Goal: Task Accomplishment & Management: Manage account settings

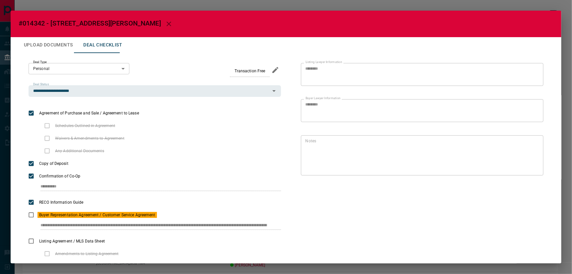
click at [27, 41] on button "Upload Documents" at bounding box center [48, 45] width 59 height 16
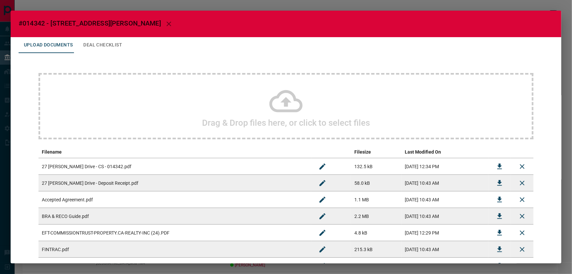
click at [92, 42] on button "Deal Checklist" at bounding box center [102, 45] width 49 height 16
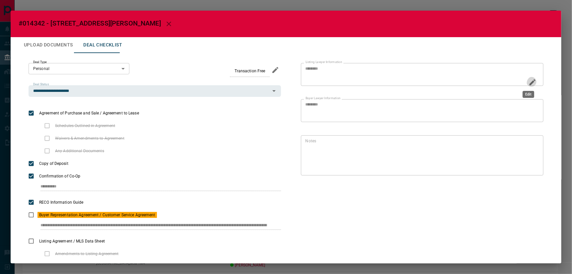
click at [528, 78] on icon "Edit" at bounding box center [532, 82] width 8 height 8
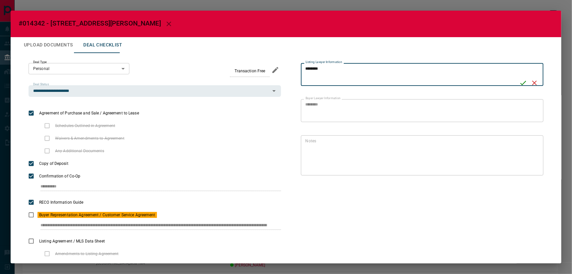
drag, startPoint x: 347, startPoint y: 65, endPoint x: 282, endPoint y: 66, distance: 65.7
click at [282, 66] on div "Listing Lawyer Information ******** * Listing Lawyer Information Buyer Lawyer I…" at bounding box center [412, 194] width 262 height 262
type textarea "**********"
click at [519, 83] on icon "Save" at bounding box center [523, 83] width 8 height 8
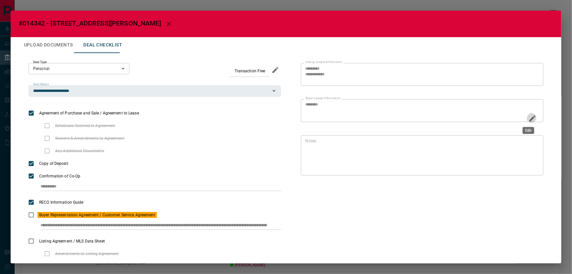
drag, startPoint x: 526, startPoint y: 117, endPoint x: 492, endPoint y: 117, distance: 34.1
click at [528, 117] on icon "Edit" at bounding box center [532, 118] width 8 height 8
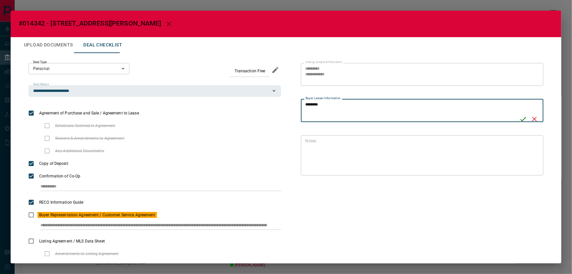
drag, startPoint x: 333, startPoint y: 100, endPoint x: 288, endPoint y: 97, distance: 45.1
click at [288, 97] on div "**********" at bounding box center [412, 194] width 262 height 262
type textarea "**********"
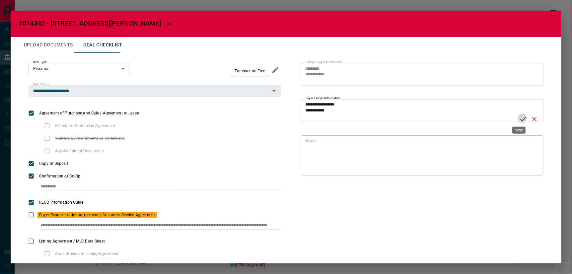
click at [519, 115] on icon "Save" at bounding box center [523, 119] width 8 height 8
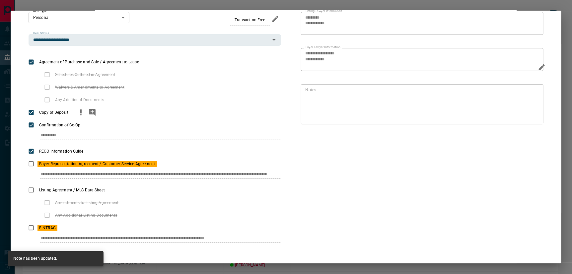
scroll to position [52, 0]
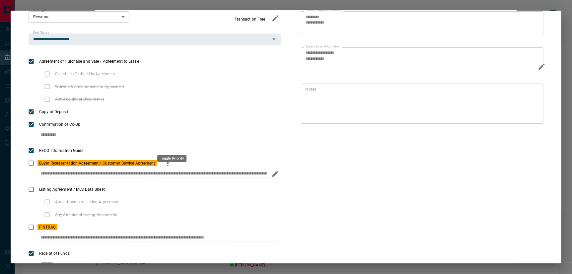
click at [172, 159] on icon "priority" at bounding box center [168, 163] width 8 height 8
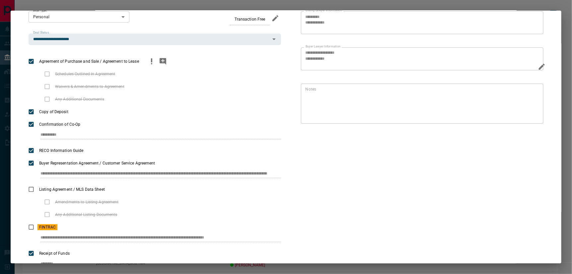
scroll to position [0, 0]
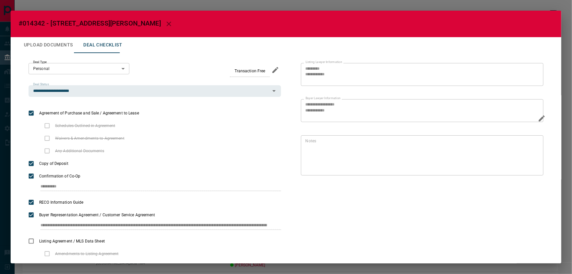
click at [55, 40] on button "Upload Documents" at bounding box center [48, 45] width 59 height 16
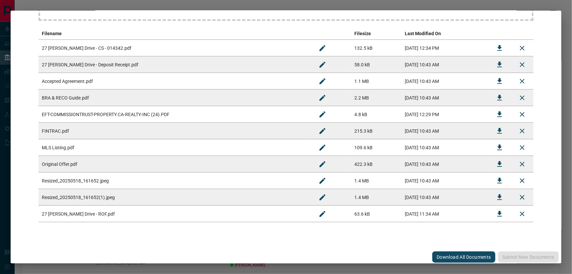
scroll to position [8, 0]
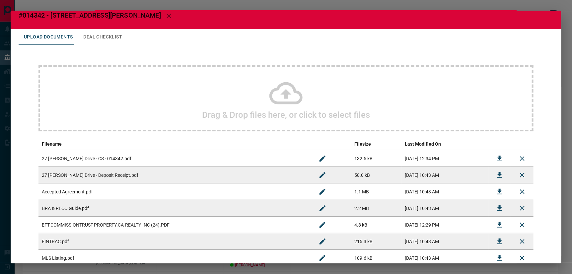
click at [281, 91] on icon at bounding box center [285, 93] width 33 height 22
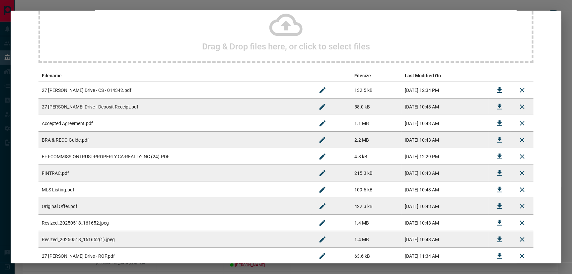
scroll to position [151, 0]
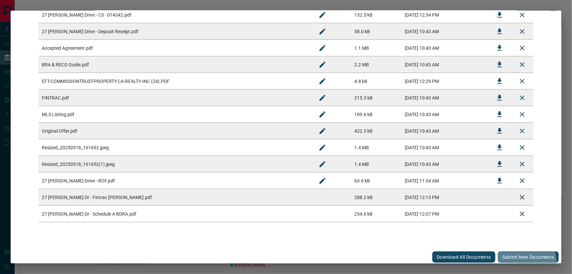
click at [524, 260] on button "Submit new documents" at bounding box center [528, 256] width 61 height 11
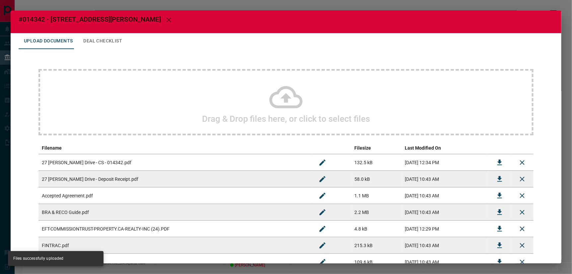
scroll to position [0, 0]
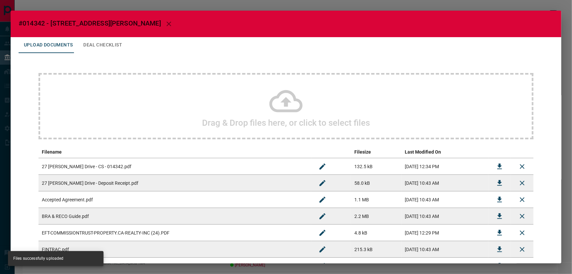
click at [165, 23] on icon "button" at bounding box center [169, 24] width 8 height 8
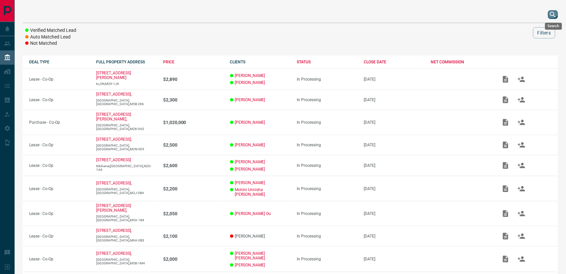
click at [554, 12] on icon "search button" at bounding box center [553, 15] width 8 height 8
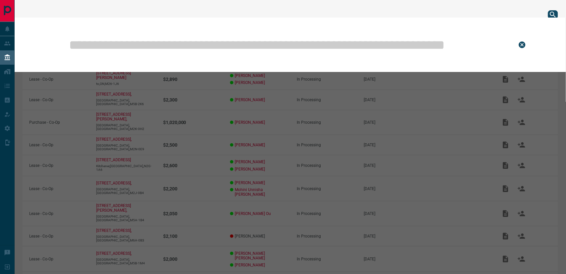
click at [328, 48] on input "text" at bounding box center [287, 44] width 439 height 33
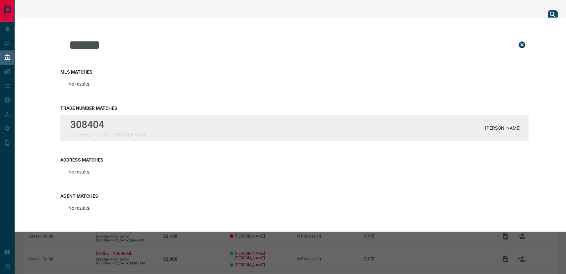
type input "******"
click at [126, 115] on div "308404 [STREET_ADDRESS][PERSON_NAME][GEOGRAPHIC_DATA]" at bounding box center [294, 128] width 468 height 27
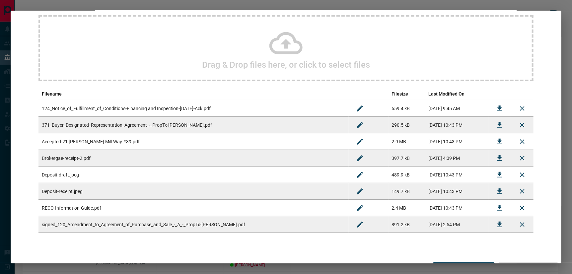
scroll to position [69, 0]
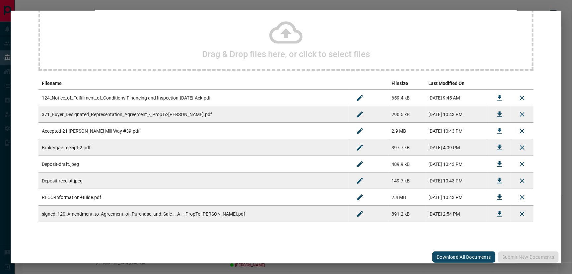
click at [498, 211] on icon "Download" at bounding box center [499, 214] width 5 height 6
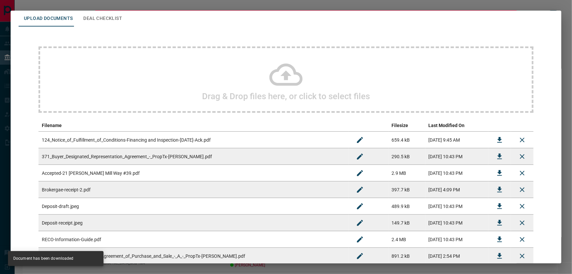
scroll to position [0, 0]
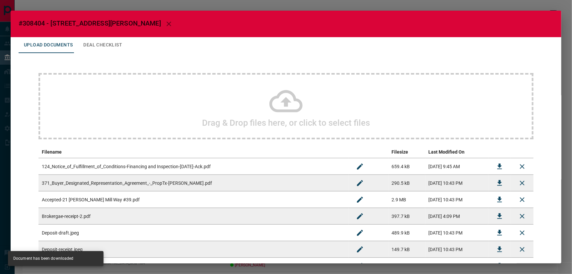
click at [166, 22] on icon "button" at bounding box center [168, 24] width 5 height 5
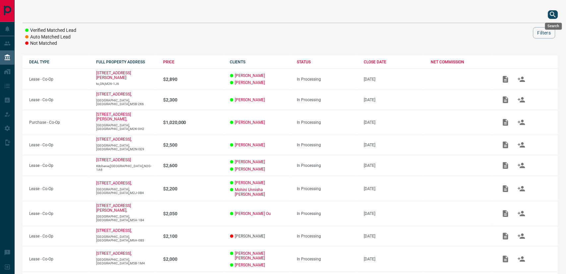
click at [556, 14] on icon "search button" at bounding box center [553, 15] width 8 height 8
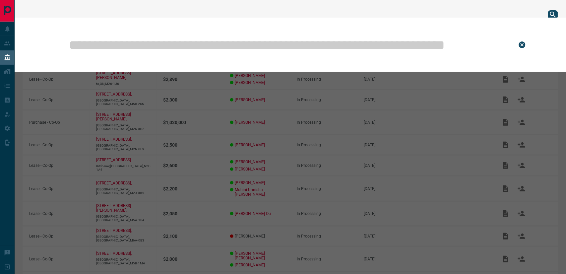
click at [293, 41] on input "text" at bounding box center [287, 44] width 439 height 33
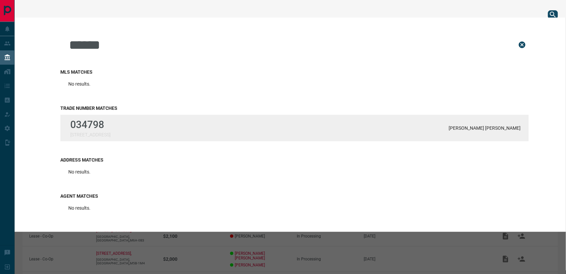
type input "******"
click at [110, 125] on p "034798" at bounding box center [90, 125] width 40 height 12
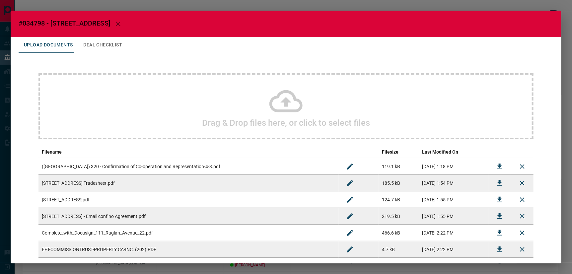
click at [95, 39] on button "Deal Checklist" at bounding box center [102, 45] width 49 height 16
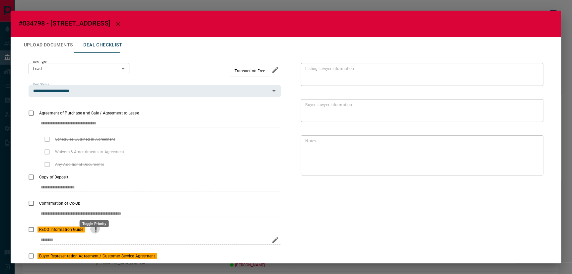
click at [96, 226] on icon "priority" at bounding box center [95, 228] width 1 height 4
click at [272, 263] on icon "edit" at bounding box center [275, 267] width 8 height 8
drag, startPoint x: 244, startPoint y: 242, endPoint x: 31, endPoint y: 239, distance: 212.8
click at [31, 262] on div "**********" at bounding box center [155, 269] width 252 height 14
paste input "**********"
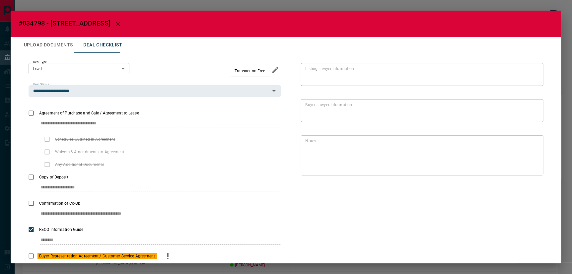
scroll to position [0, 11]
type input "**********"
click at [266, 262] on icon "save" at bounding box center [265, 266] width 8 height 8
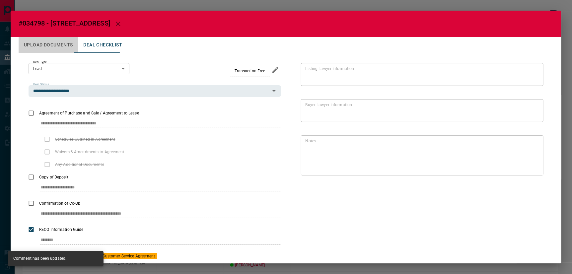
drag, startPoint x: 62, startPoint y: 42, endPoint x: 65, endPoint y: 44, distance: 3.8
click at [62, 42] on button "Upload Documents" at bounding box center [48, 45] width 59 height 16
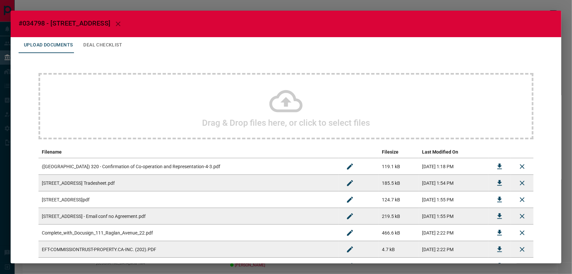
click at [288, 98] on icon at bounding box center [285, 101] width 33 height 33
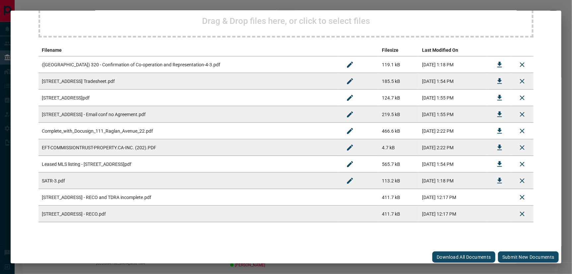
click at [533, 259] on button "Submit new documents" at bounding box center [528, 256] width 61 height 11
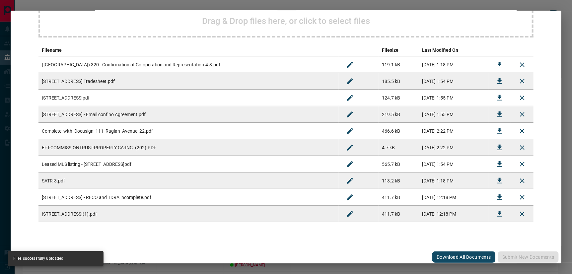
scroll to position [0, 0]
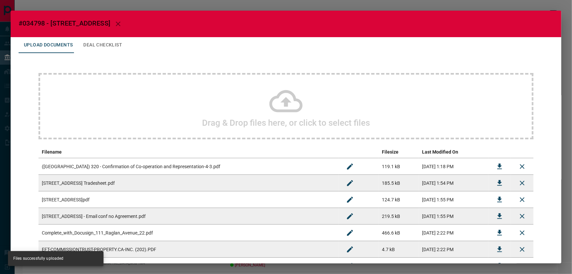
click at [114, 22] on icon "button" at bounding box center [118, 24] width 8 height 8
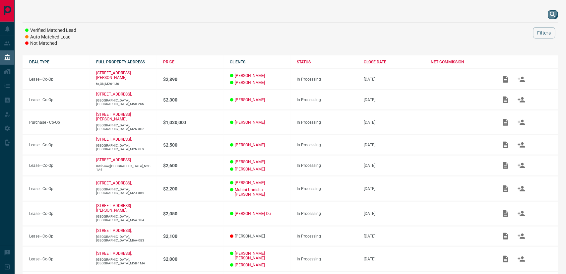
drag, startPoint x: 552, startPoint y: 14, endPoint x: 545, endPoint y: 16, distance: 7.6
click at [552, 13] on icon "search button" at bounding box center [553, 15] width 8 height 8
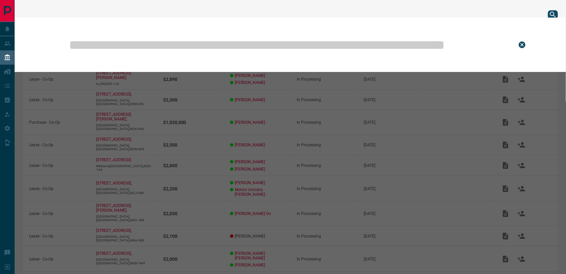
click at [362, 39] on input "text" at bounding box center [287, 44] width 439 height 33
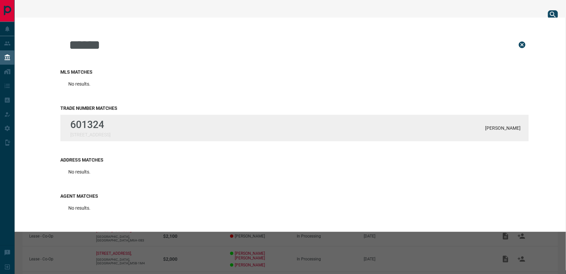
type input "******"
click at [111, 123] on div "601324 37 Black Hawk Way [PERSON_NAME]" at bounding box center [294, 128] width 468 height 27
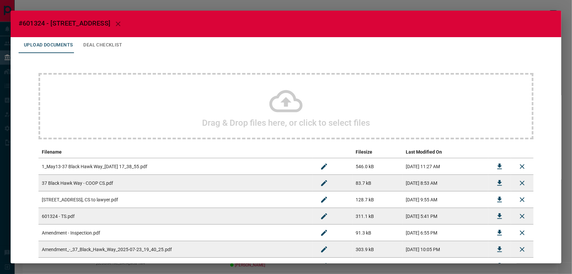
click at [280, 101] on icon at bounding box center [285, 101] width 33 height 22
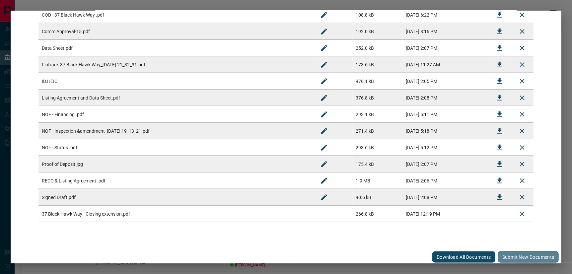
click at [538, 253] on button "Submit new documents" at bounding box center [528, 256] width 61 height 11
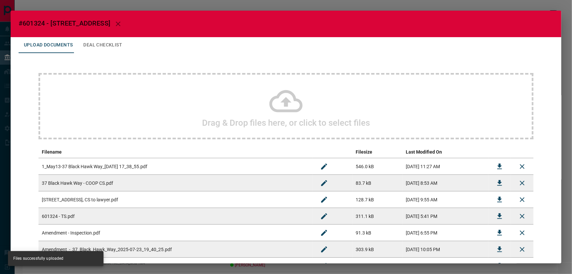
click at [105, 41] on button "Deal Checklist" at bounding box center [102, 45] width 49 height 16
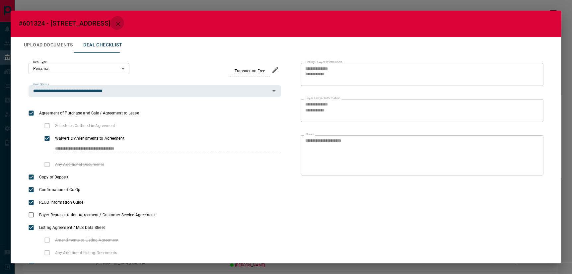
click at [114, 20] on icon "button" at bounding box center [118, 24] width 8 height 8
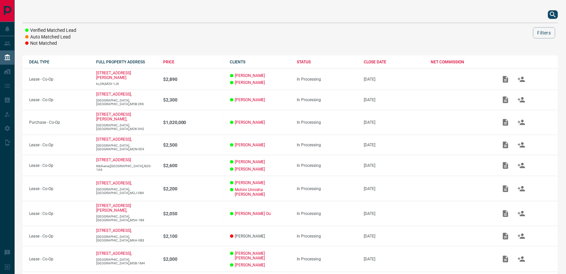
click at [553, 14] on icon "search button" at bounding box center [553, 15] width 8 height 8
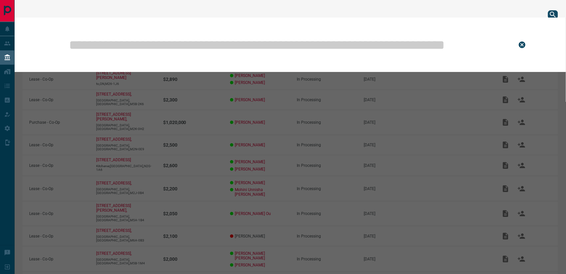
click at [327, 43] on input "text" at bounding box center [287, 44] width 439 height 33
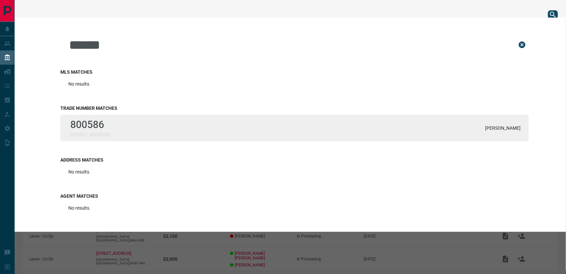
type input "******"
click at [99, 128] on p "800586" at bounding box center [90, 125] width 40 height 12
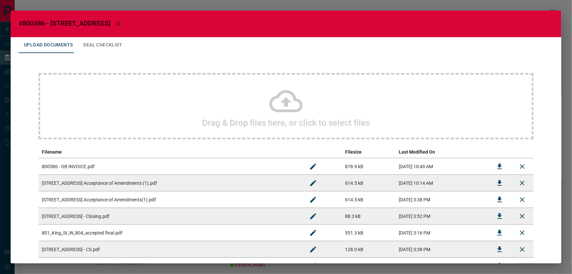
click at [282, 101] on icon at bounding box center [285, 101] width 33 height 22
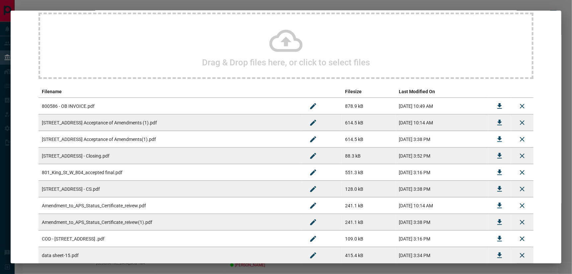
scroll to position [168, 0]
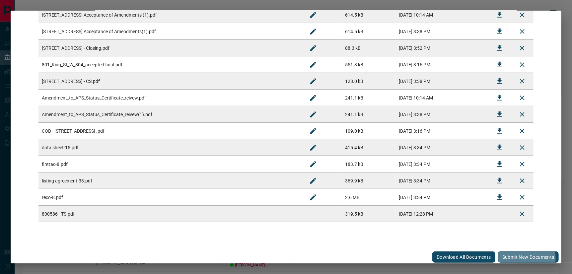
click at [514, 256] on button "Submit new documents" at bounding box center [528, 256] width 61 height 11
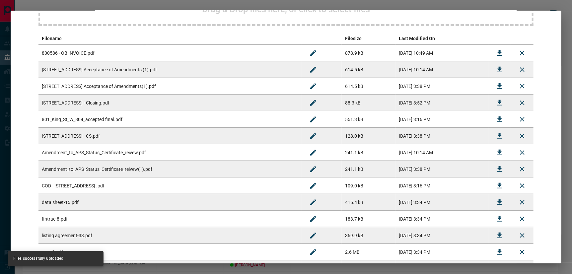
scroll to position [58, 0]
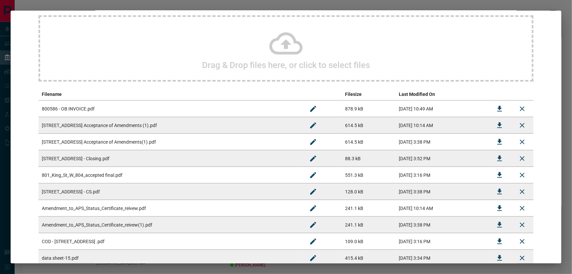
click at [497, 106] on icon "Download" at bounding box center [499, 109] width 5 height 6
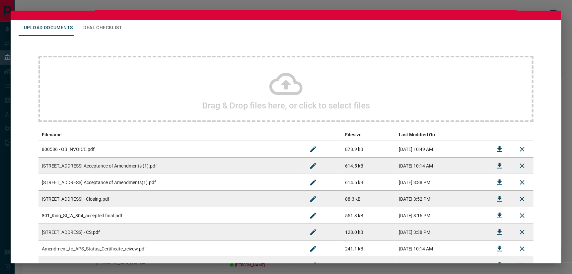
scroll to position [0, 0]
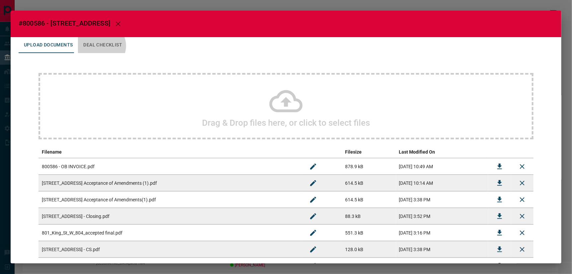
click at [97, 44] on button "Deal Checklist" at bounding box center [102, 45] width 49 height 16
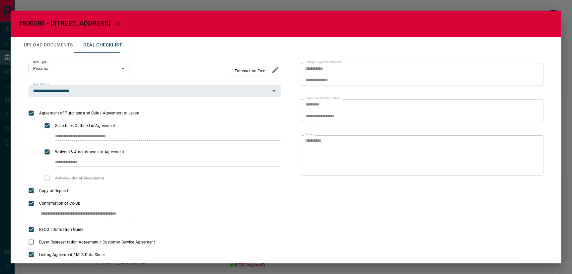
click at [116, 22] on icon "button" at bounding box center [118, 24] width 5 height 5
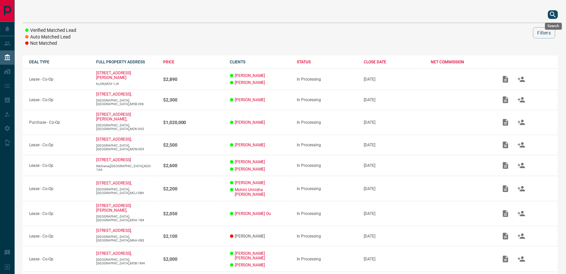
click at [554, 13] on icon "search button" at bounding box center [553, 15] width 6 height 6
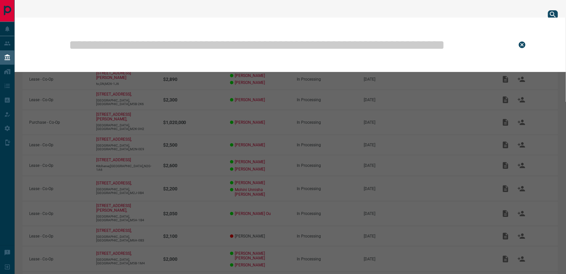
click at [347, 39] on input "text" at bounding box center [287, 44] width 439 height 33
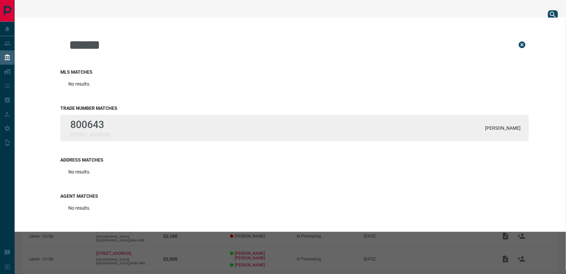
type input "******"
click at [109, 125] on p "800643" at bounding box center [90, 125] width 40 height 12
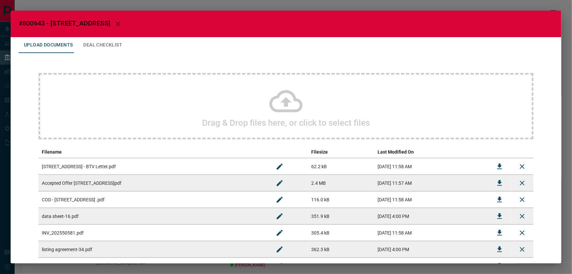
click at [284, 103] on icon at bounding box center [285, 101] width 33 height 22
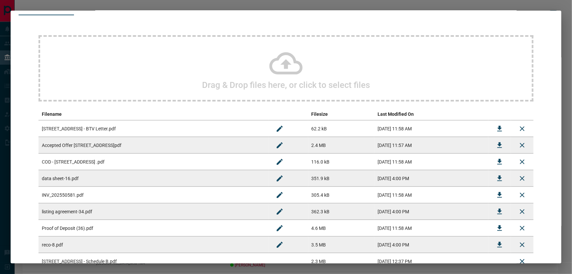
scroll to position [118, 0]
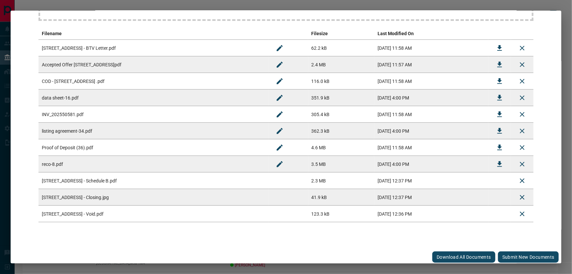
click at [534, 256] on button "Submit new documents" at bounding box center [528, 256] width 61 height 11
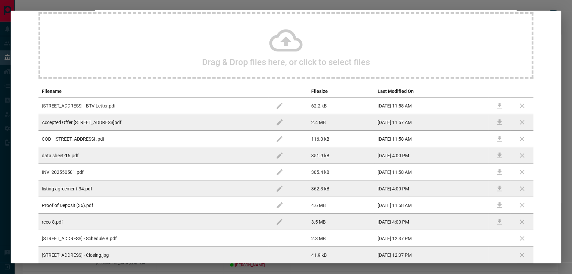
scroll to position [0, 0]
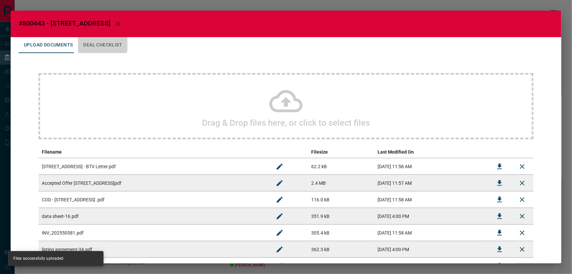
click at [98, 38] on button "Deal Checklist" at bounding box center [102, 45] width 49 height 16
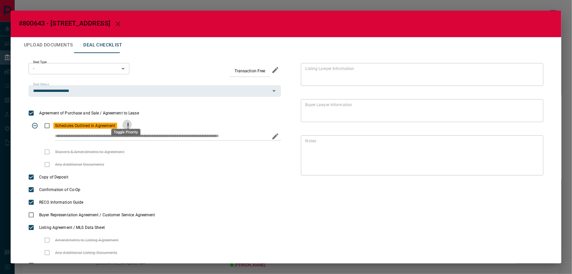
click at [127, 122] on icon "priority" at bounding box center [128, 126] width 8 height 8
click at [530, 170] on icon "Edit" at bounding box center [533, 172] width 6 height 6
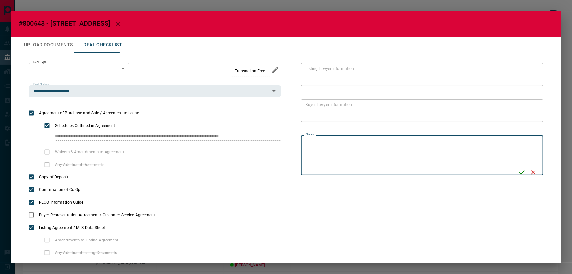
click at [508, 148] on textarea "Notes" at bounding box center [409, 155] width 208 height 34
type textarea "**********"
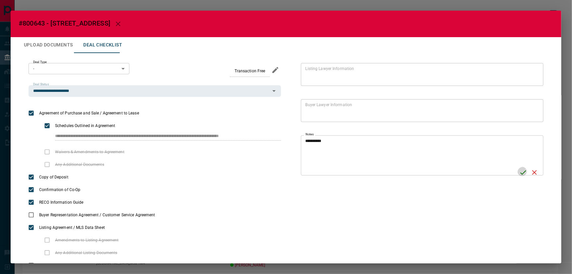
click at [519, 171] on icon "Save" at bounding box center [523, 172] width 8 height 8
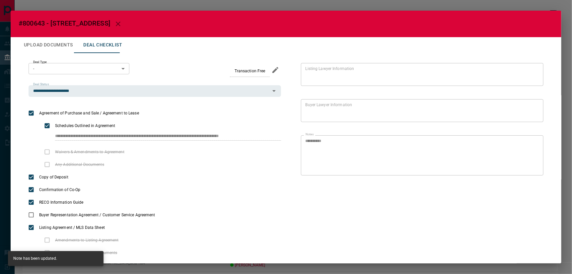
click at [114, 21] on icon "button" at bounding box center [118, 24] width 8 height 8
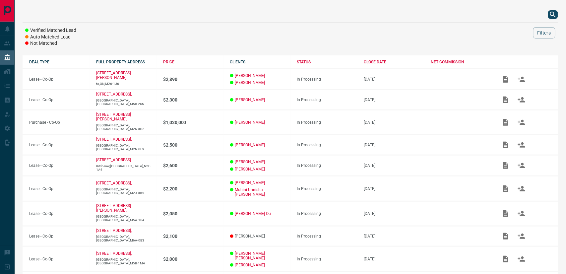
click at [557, 13] on icon "search button" at bounding box center [553, 15] width 8 height 8
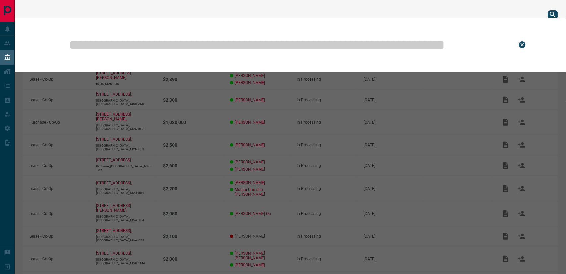
click at [395, 39] on input "text" at bounding box center [287, 44] width 439 height 33
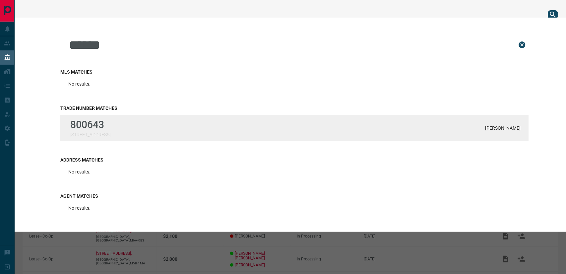
type input "******"
click at [121, 123] on div "800643 [STREET_ADDRESS][GEOGRAPHIC_DATA]" at bounding box center [294, 128] width 468 height 27
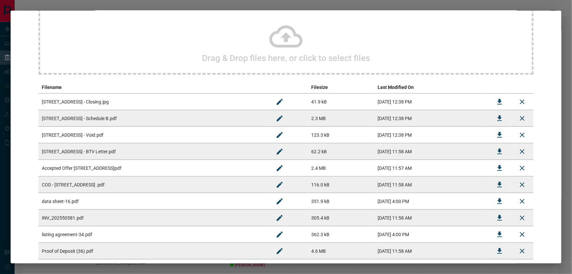
scroll to position [74, 0]
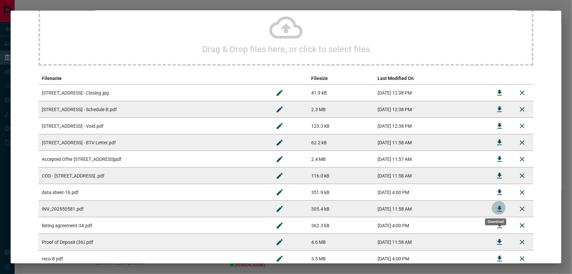
click at [496, 208] on icon "Download" at bounding box center [499, 209] width 8 height 8
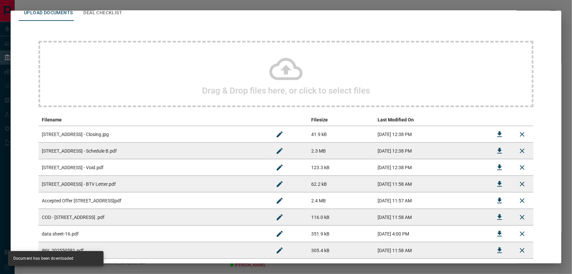
scroll to position [0, 0]
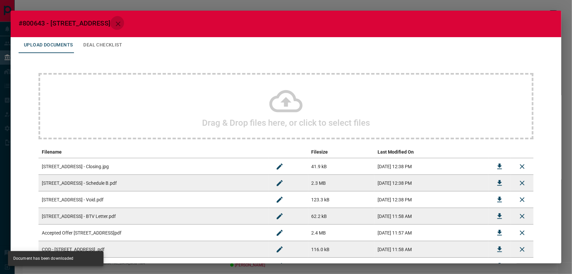
click at [114, 23] on icon "button" at bounding box center [118, 24] width 8 height 8
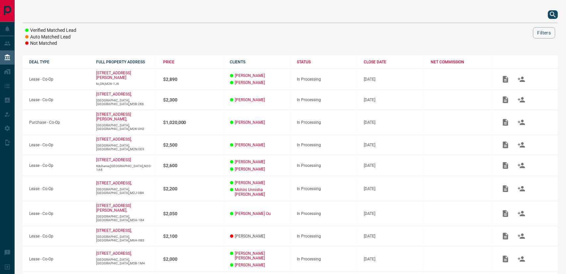
click at [552, 15] on icon "search button" at bounding box center [553, 15] width 6 height 6
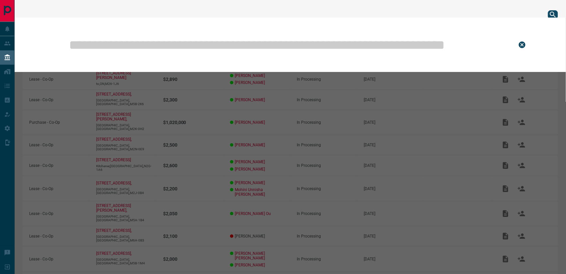
click at [338, 44] on input "text" at bounding box center [287, 44] width 439 height 33
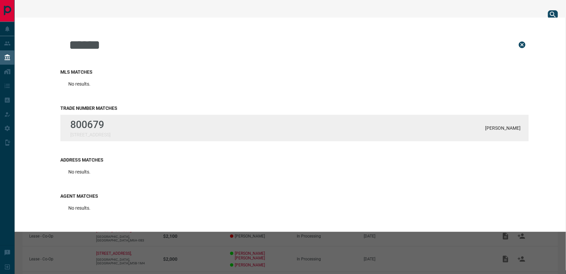
type input "******"
click at [94, 130] on div "800679 [STREET_ADDRESS]" at bounding box center [90, 128] width 40 height 19
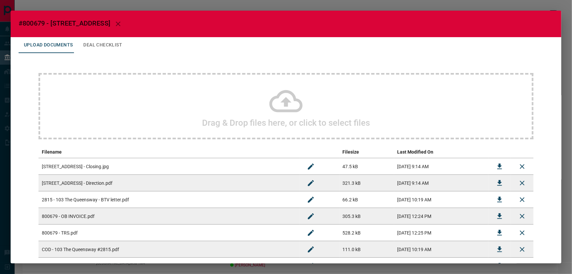
click at [114, 24] on icon "button" at bounding box center [118, 24] width 8 height 8
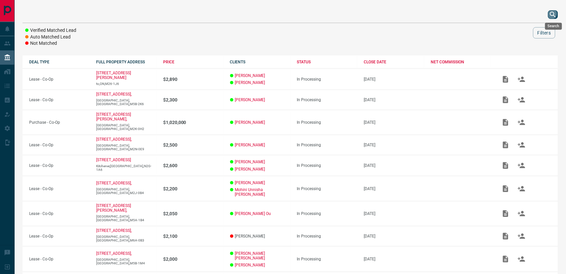
click at [554, 15] on icon "search button" at bounding box center [553, 15] width 8 height 8
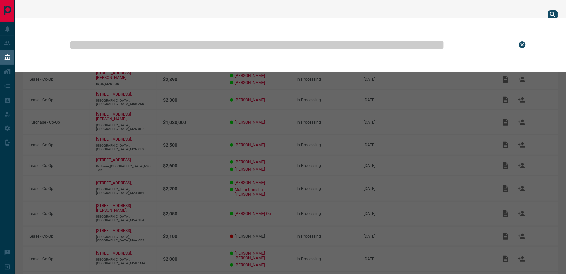
click at [248, 43] on input "text" at bounding box center [287, 44] width 439 height 33
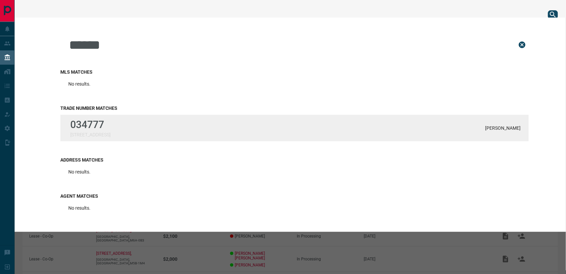
type input "******"
click at [70, 119] on p "034777" at bounding box center [90, 125] width 40 height 12
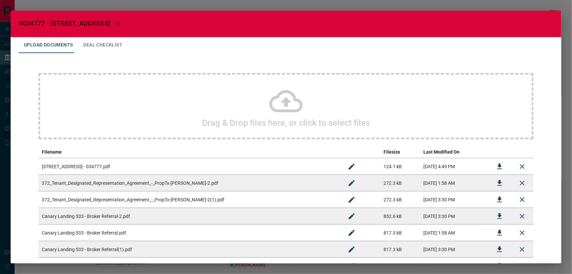
click at [114, 22] on icon "button" at bounding box center [118, 24] width 8 height 8
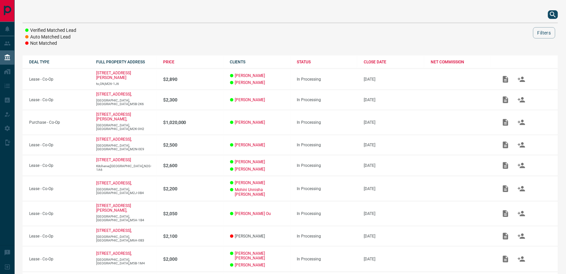
drag, startPoint x: 555, startPoint y: 16, endPoint x: 552, endPoint y: 17, distance: 3.4
click at [554, 16] on icon "search button" at bounding box center [553, 15] width 8 height 8
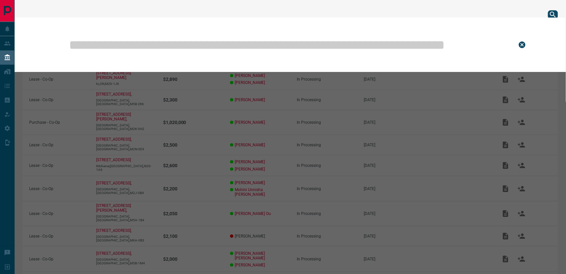
click at [287, 38] on input "text" at bounding box center [287, 44] width 439 height 33
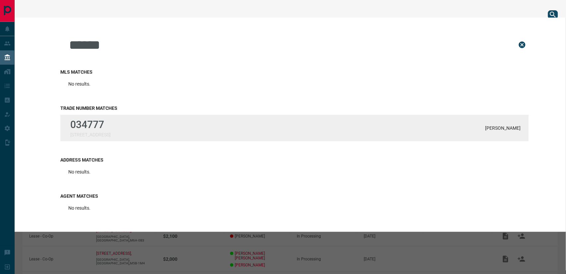
type input "******"
click at [95, 125] on p "034777" at bounding box center [90, 125] width 40 height 12
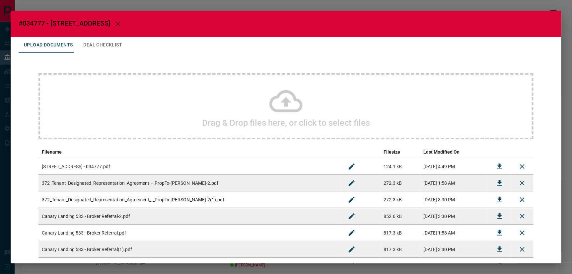
click at [284, 101] on icon at bounding box center [285, 101] width 33 height 22
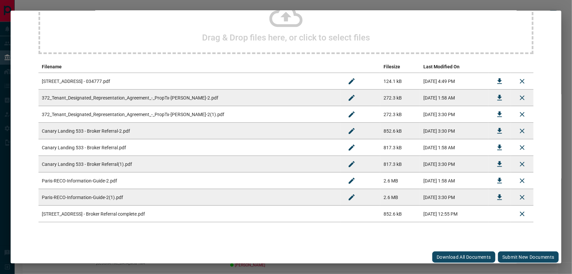
click at [529, 257] on button "Submit new documents" at bounding box center [528, 256] width 61 height 11
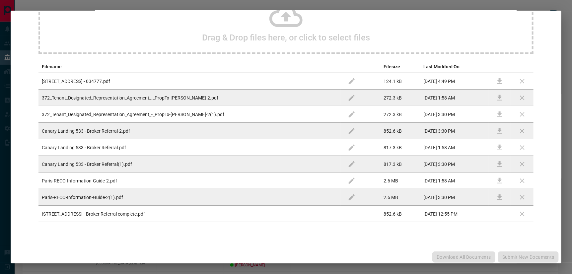
scroll to position [0, 0]
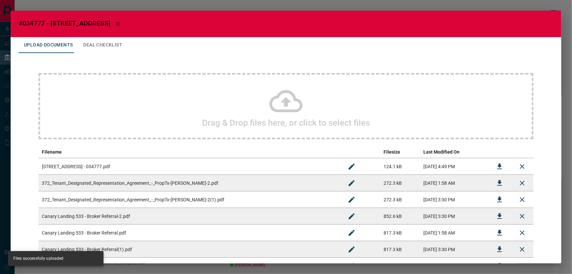
click at [99, 39] on button "Deal Checklist" at bounding box center [102, 45] width 49 height 16
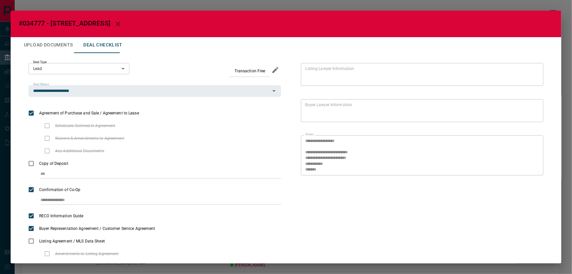
click at [114, 23] on icon "button" at bounding box center [118, 24] width 8 height 8
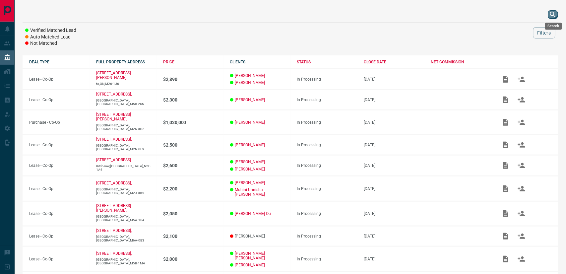
click at [554, 12] on icon "search button" at bounding box center [553, 15] width 8 height 8
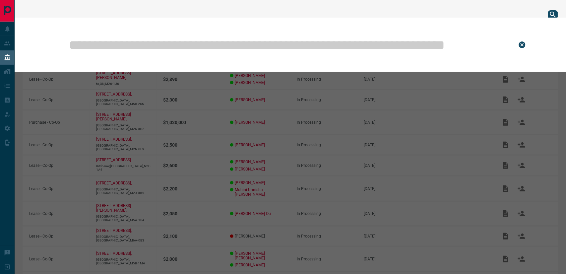
click at [293, 40] on input "text" at bounding box center [287, 44] width 439 height 33
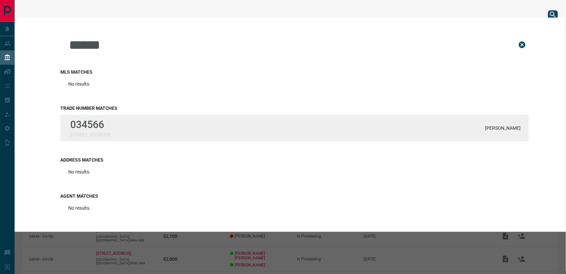
type input "******"
click at [89, 130] on div "034566 [STREET_ADDRESS]" at bounding box center [90, 128] width 40 height 19
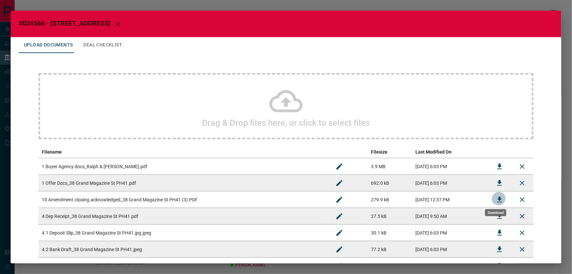
click at [497, 198] on icon "Download" at bounding box center [499, 200] width 5 height 6
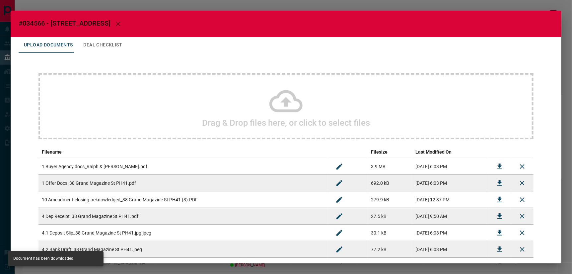
click at [121, 21] on icon "button" at bounding box center [118, 24] width 8 height 8
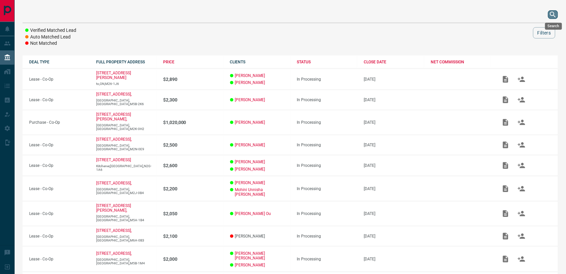
click at [555, 16] on icon "search button" at bounding box center [553, 15] width 6 height 6
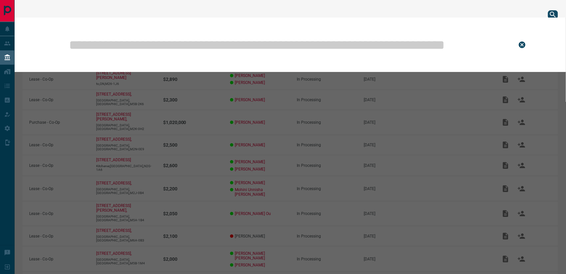
click at [360, 45] on input "text" at bounding box center [287, 44] width 439 height 33
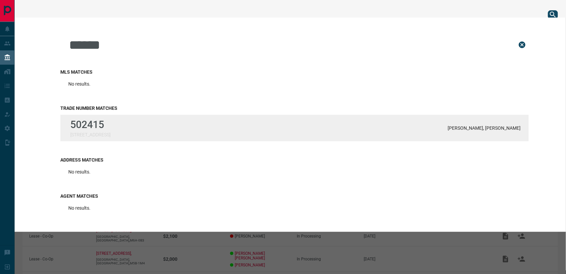
type input "******"
click at [108, 121] on div "502415 [STREET_ADDRESS][PERSON_NAME], [PERSON_NAME]" at bounding box center [294, 128] width 468 height 27
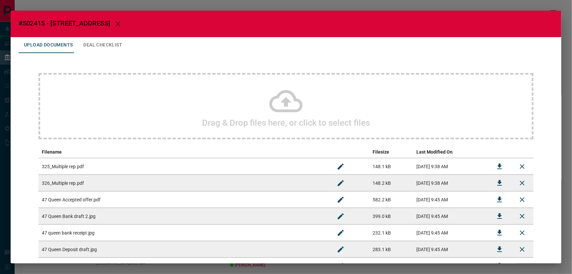
drag, startPoint x: 80, startPoint y: 22, endPoint x: 83, endPoint y: 24, distance: 4.0
click at [114, 22] on icon "button" at bounding box center [118, 24] width 8 height 8
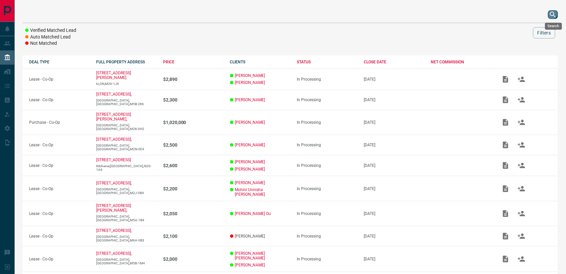
click at [554, 15] on icon "search button" at bounding box center [553, 15] width 8 height 8
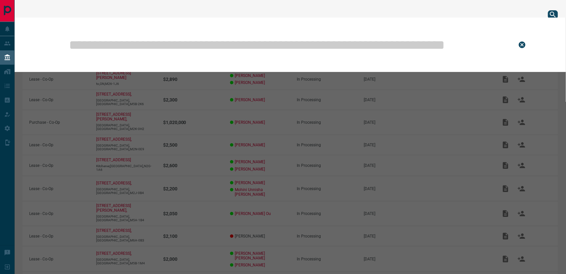
click at [373, 45] on input "text" at bounding box center [287, 44] width 439 height 33
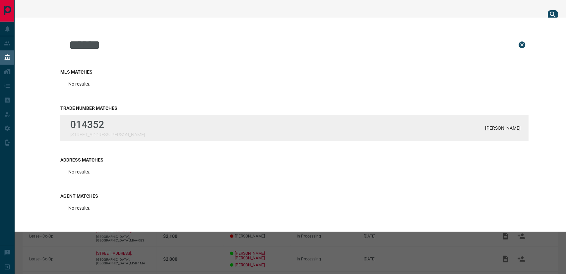
type input "******"
click at [148, 135] on div "014352 [STREET_ADDRESS][PERSON_NAME][PERSON_NAME]" at bounding box center [294, 128] width 468 height 27
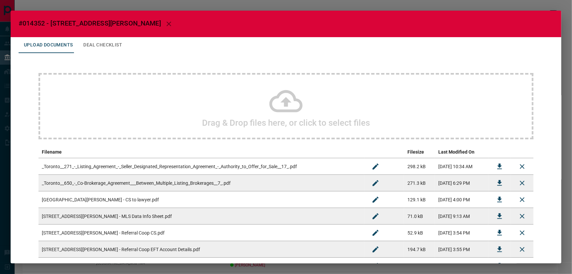
click at [277, 103] on icon at bounding box center [285, 101] width 33 height 33
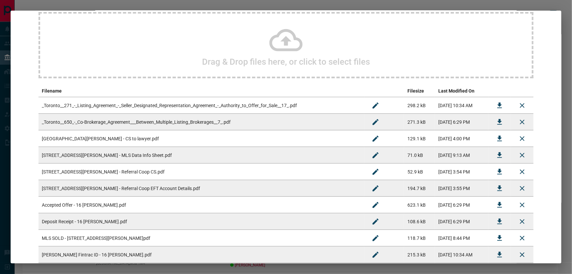
scroll to position [151, 0]
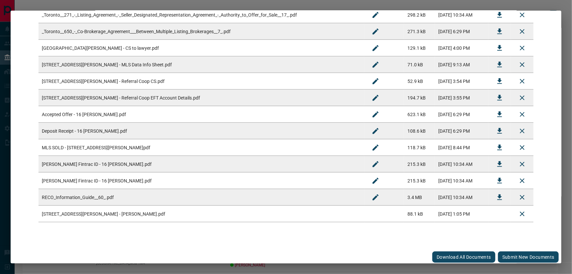
click at [515, 254] on button "Submit new documents" at bounding box center [528, 256] width 61 height 11
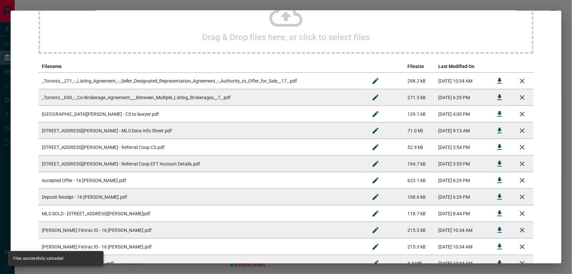
scroll to position [0, 0]
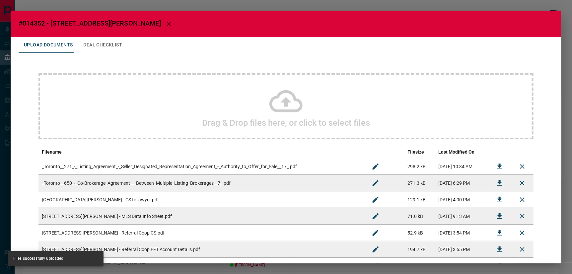
click at [165, 21] on icon "button" at bounding box center [169, 24] width 8 height 8
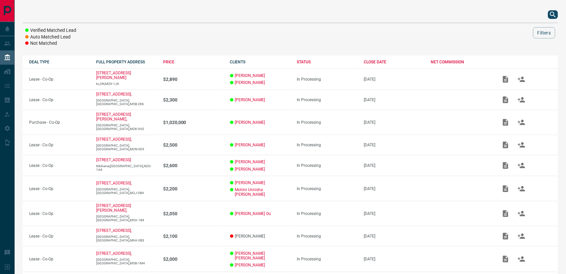
click at [553, 17] on icon "search button" at bounding box center [553, 15] width 8 height 8
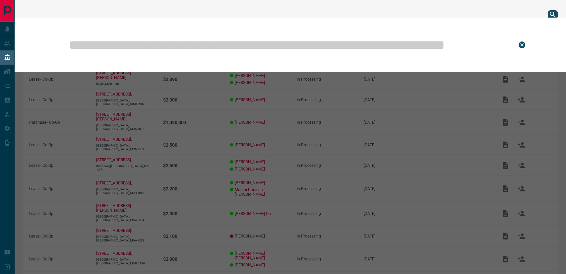
click at [321, 38] on input "text" at bounding box center [287, 44] width 439 height 33
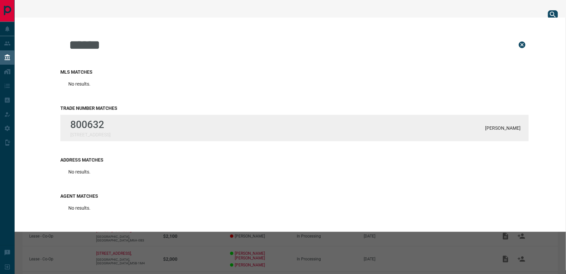
type input "******"
click at [153, 126] on div "800632 793 Pharmacy Ave [PERSON_NAME]" at bounding box center [294, 128] width 468 height 27
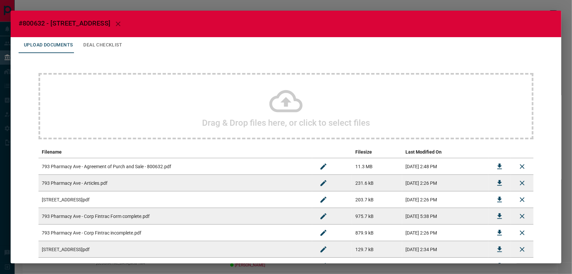
scroll to position [118, 0]
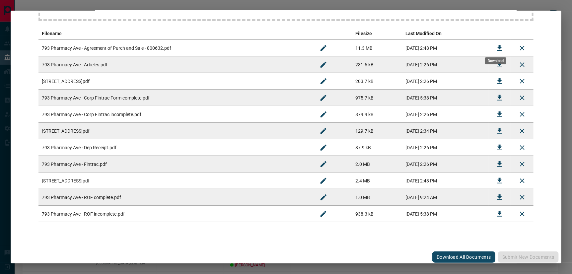
click at [499, 45] on icon "Download" at bounding box center [499, 48] width 8 height 8
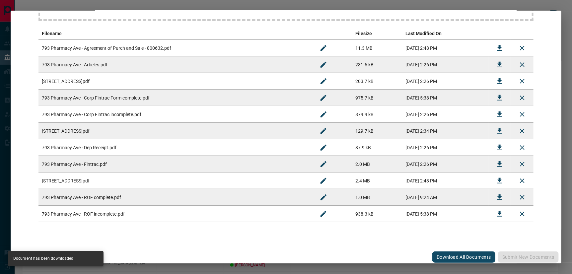
scroll to position [0, 0]
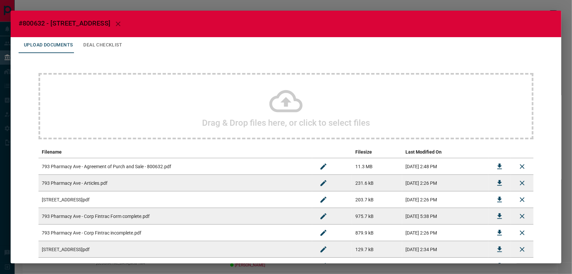
click at [284, 103] on icon at bounding box center [285, 101] width 33 height 22
click at [82, 43] on button "Deal Checklist" at bounding box center [102, 45] width 49 height 16
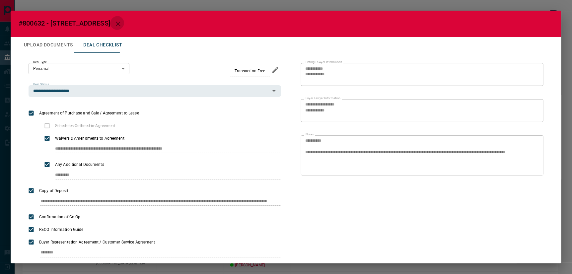
click at [114, 23] on icon "button" at bounding box center [118, 24] width 8 height 8
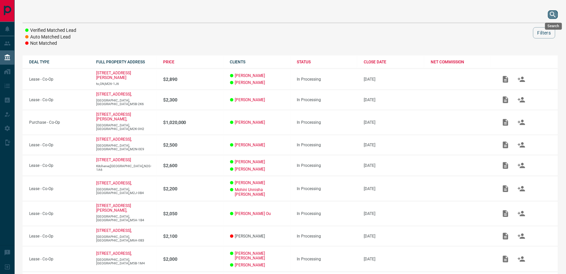
click at [553, 16] on icon "search button" at bounding box center [553, 15] width 8 height 8
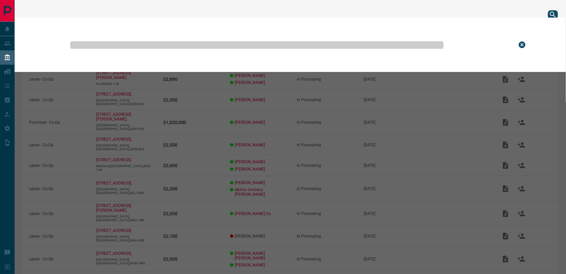
click at [270, 41] on input "text" at bounding box center [287, 44] width 439 height 33
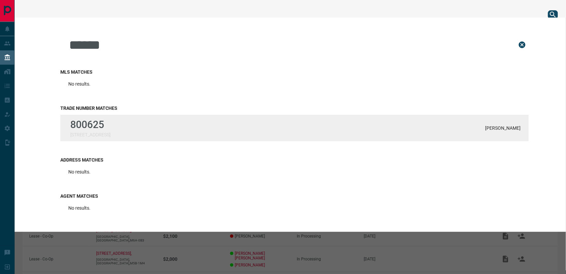
type input "******"
click at [102, 120] on div "800625 793 Pharmacy Ave [PERSON_NAME]" at bounding box center [294, 128] width 468 height 27
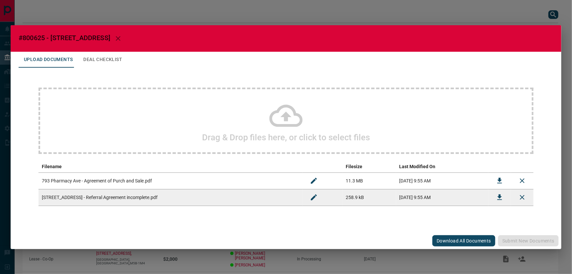
click at [97, 61] on button "Deal Checklist" at bounding box center [102, 60] width 49 height 16
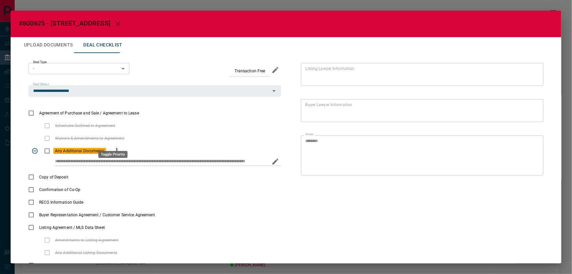
click at [115, 147] on icon "priority" at bounding box center [117, 151] width 8 height 8
click at [60, 39] on button "Upload Documents" at bounding box center [48, 45] width 59 height 16
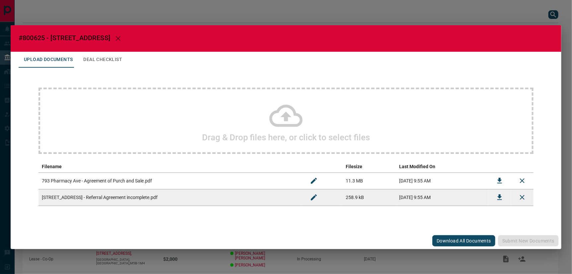
click at [287, 121] on icon at bounding box center [285, 115] width 33 height 33
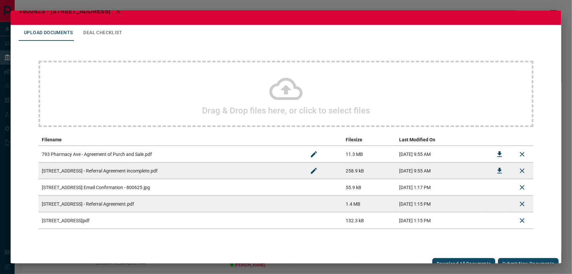
scroll to position [19, 0]
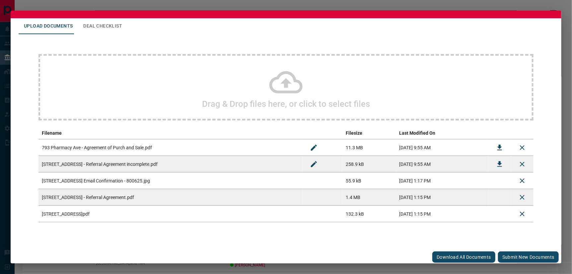
click at [518, 254] on button "Submit new documents" at bounding box center [528, 256] width 61 height 11
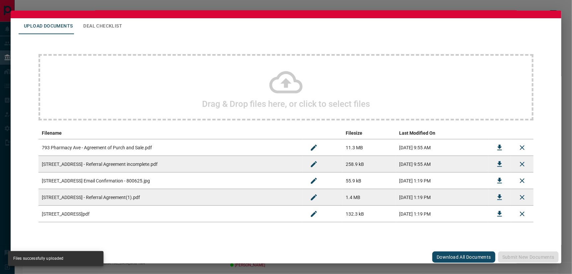
scroll to position [0, 0]
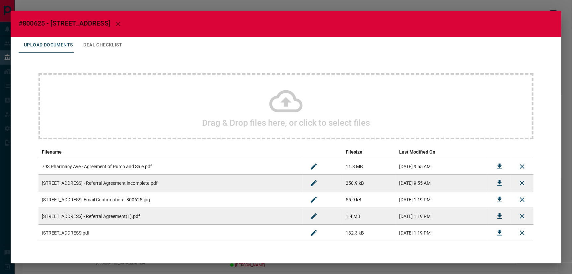
click at [92, 44] on button "Deal Checklist" at bounding box center [102, 45] width 49 height 16
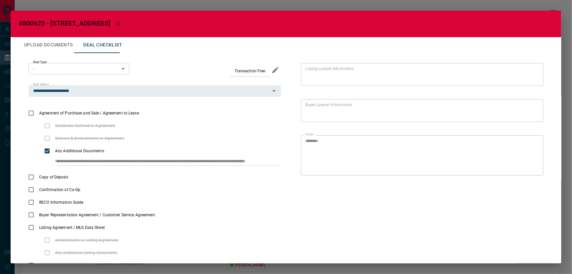
click at [116, 22] on icon "button" at bounding box center [118, 24] width 5 height 5
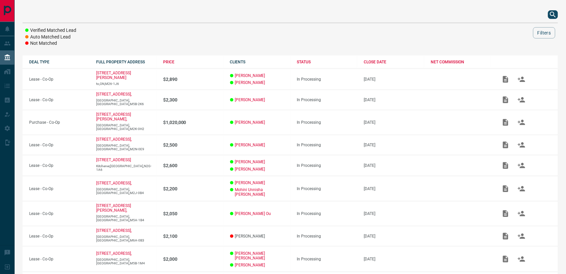
click at [554, 15] on icon "search button" at bounding box center [553, 15] width 8 height 8
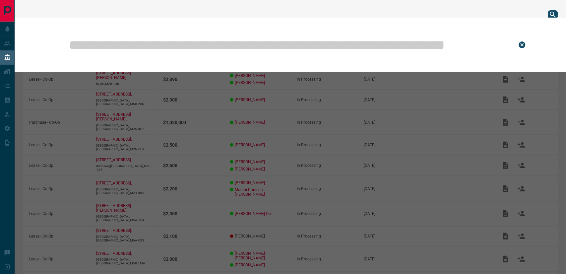
click at [404, 37] on input "text" at bounding box center [287, 44] width 439 height 33
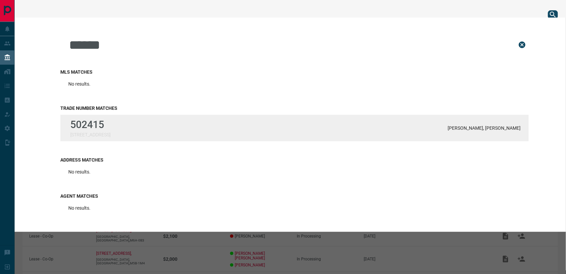
type input "******"
drag, startPoint x: 95, startPoint y: 135, endPoint x: 255, endPoint y: 138, distance: 159.5
click at [95, 135] on div "502415 [STREET_ADDRESS][PERSON_NAME], [PERSON_NAME]" at bounding box center [294, 128] width 468 height 27
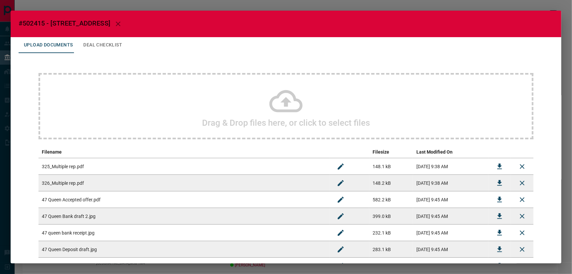
click at [281, 98] on icon at bounding box center [285, 101] width 33 height 22
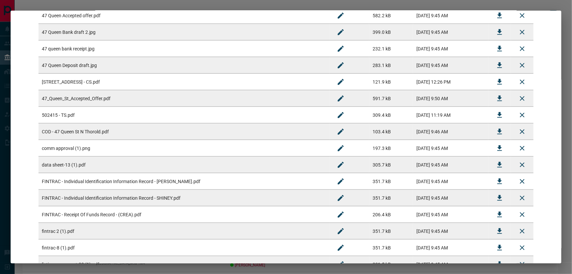
scroll to position [317, 0]
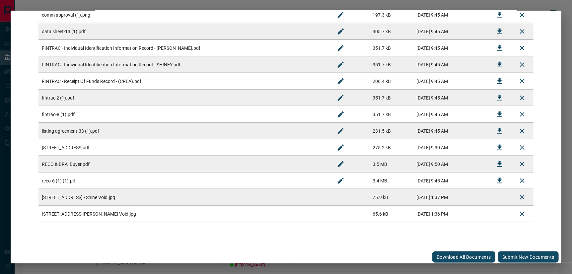
click at [522, 253] on button "Submit new documents" at bounding box center [528, 256] width 61 height 11
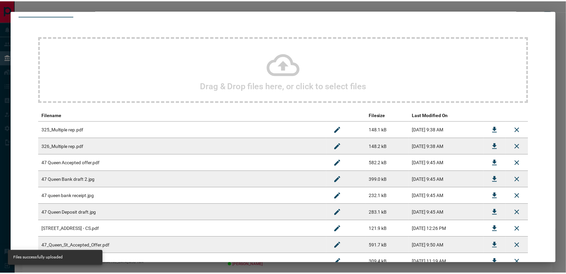
scroll to position [0, 0]
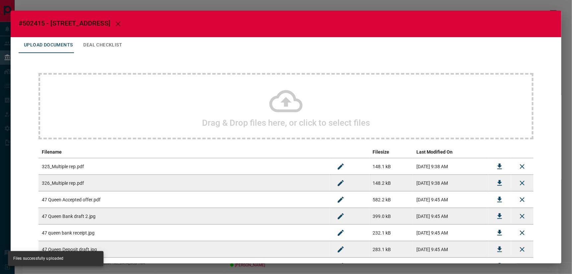
click at [90, 43] on button "Deal Checklist" at bounding box center [102, 45] width 49 height 16
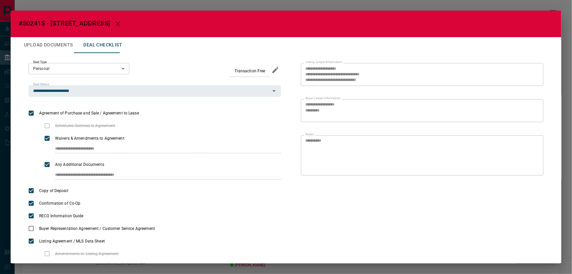
click at [114, 24] on icon "button" at bounding box center [118, 24] width 8 height 8
